Goal: Check status: Check status

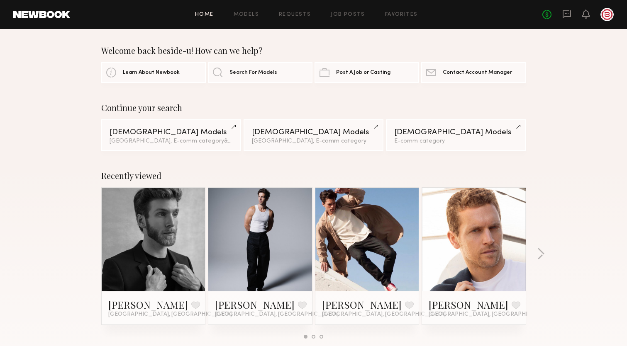
click at [564, 81] on div "Welcome back beside-u! How can we help? Learn About Newbook Search For Models P…" at bounding box center [313, 64] width 627 height 37
click at [489, 76] on link "Contact Newbook Contact Account Manager" at bounding box center [473, 72] width 105 height 21
click at [566, 15] on icon at bounding box center [566, 14] width 9 height 9
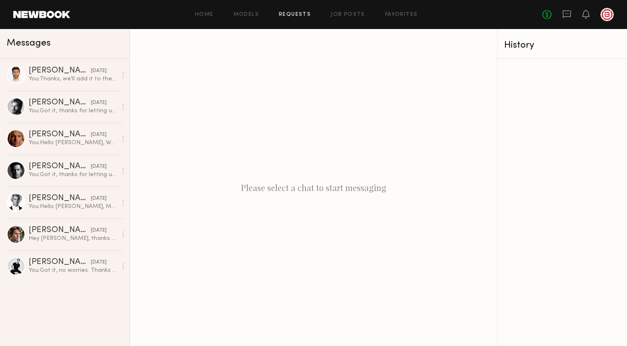
click at [291, 16] on link "Requests" at bounding box center [295, 14] width 32 height 5
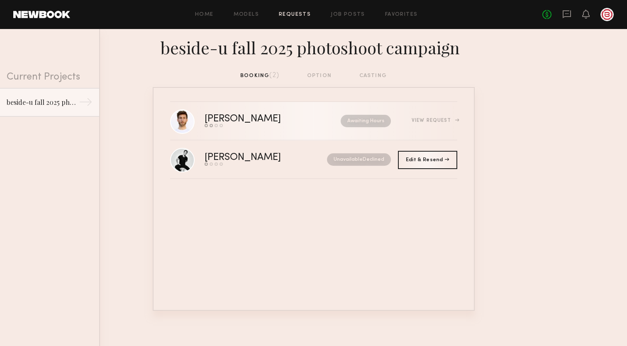
click at [436, 116] on div "[PERSON_NAME] Send request Model response Review hours worked Pay model Awaitin…" at bounding box center [331, 121] width 253 height 13
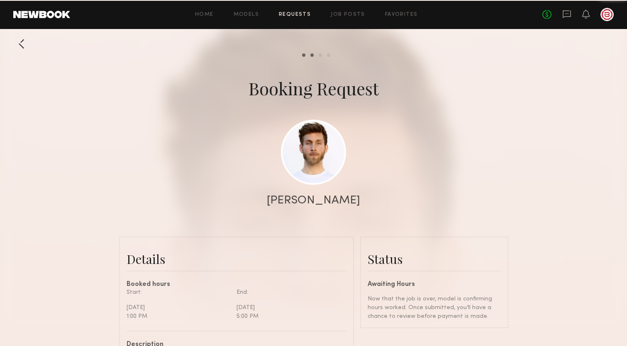
scroll to position [798, 0]
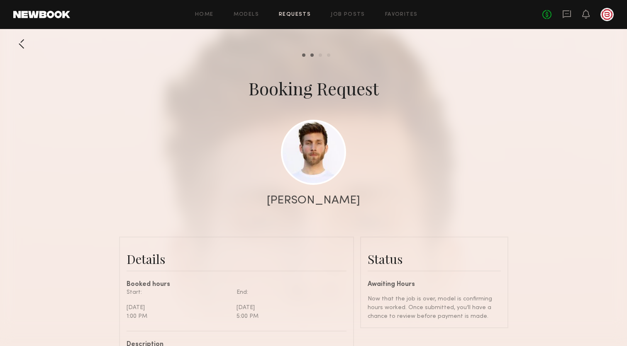
click at [476, 142] on div at bounding box center [313, 166] width 627 height 332
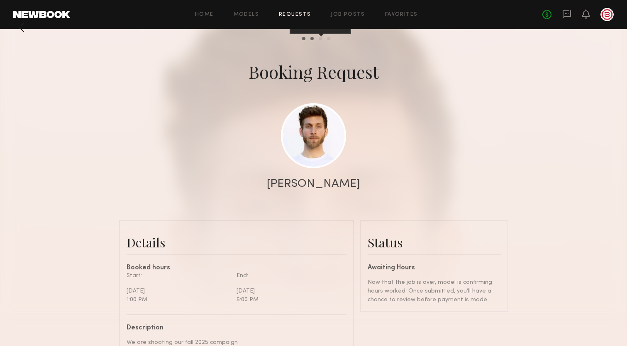
click at [319, 39] on div "Review hours worked" at bounding box center [320, 38] width 3 height 3
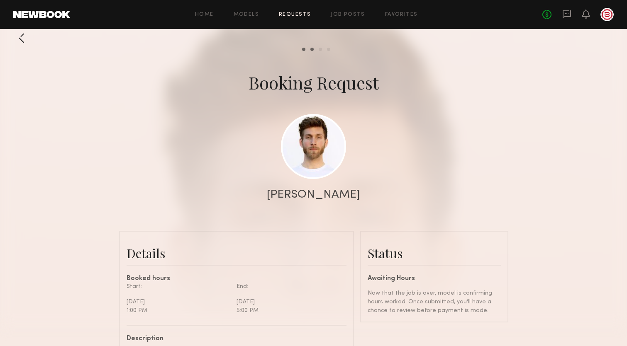
scroll to position [0, 0]
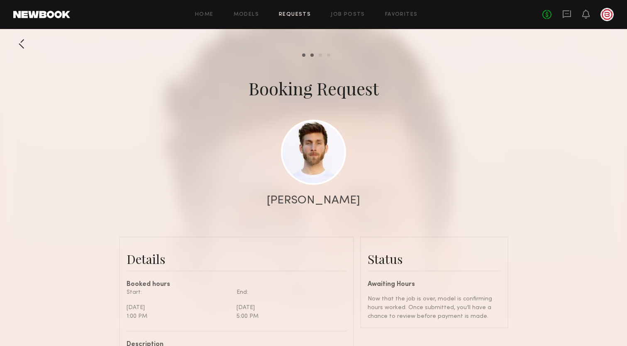
click at [318, 56] on common-progress-item "Review hours worked" at bounding box center [318, 55] width 8 height 3
click at [520, 204] on div "[PERSON_NAME]" at bounding box center [313, 201] width 627 height 12
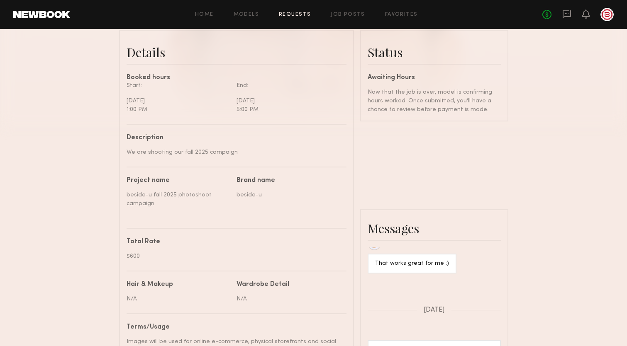
scroll to position [232, 0]
